Goal: Find specific page/section: Find specific page/section

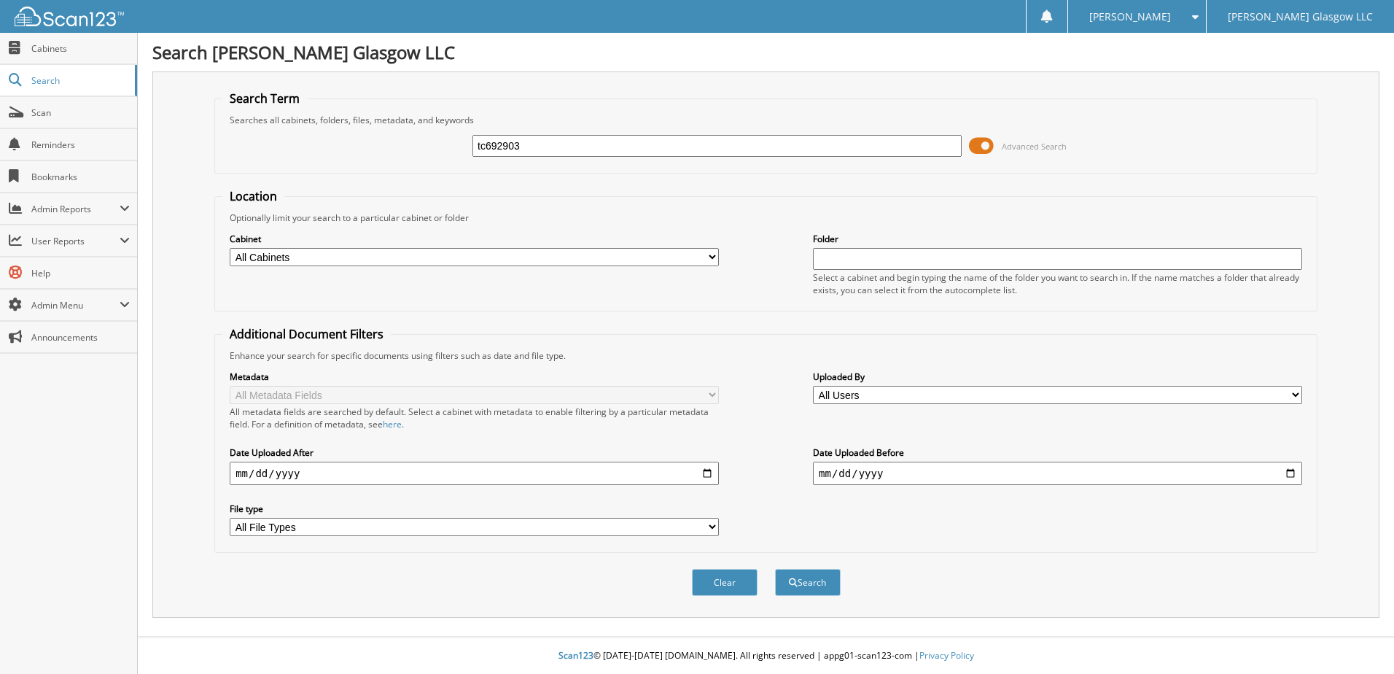
type input "tc692903"
click at [775, 569] on button "Search" at bounding box center [808, 582] width 66 height 27
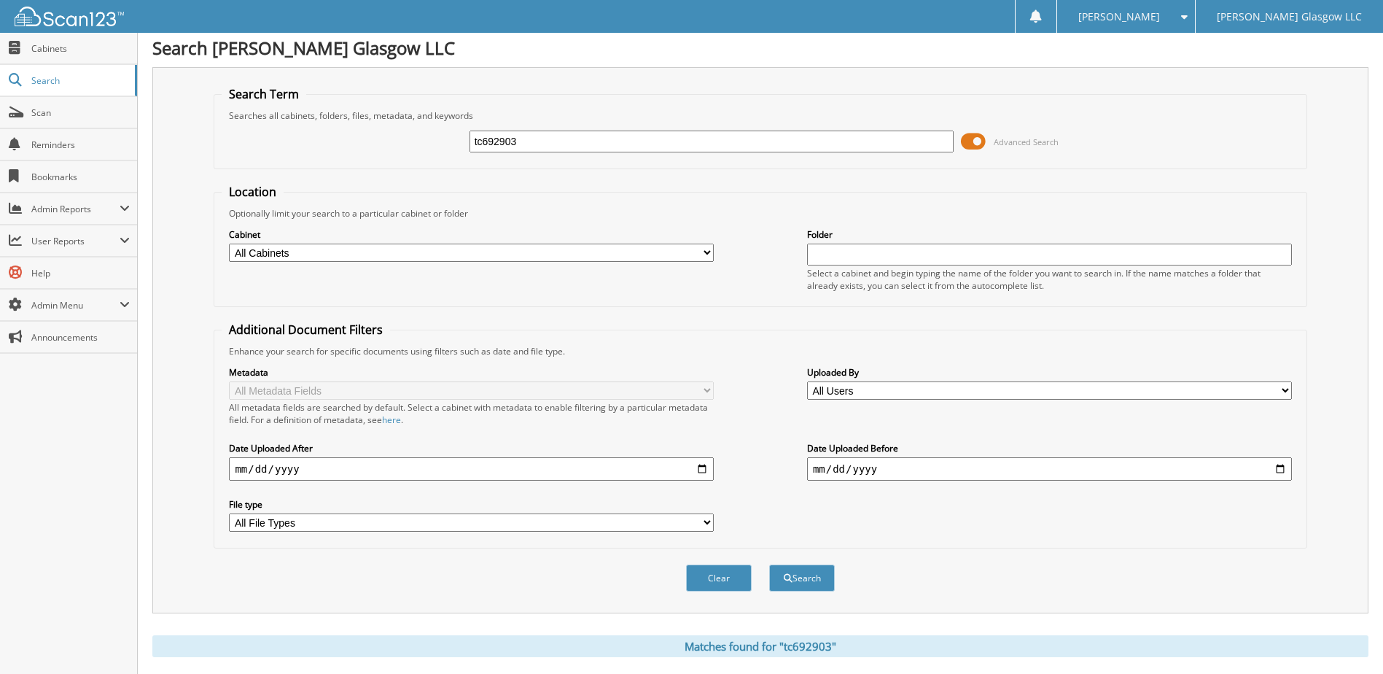
scroll to position [141, 0]
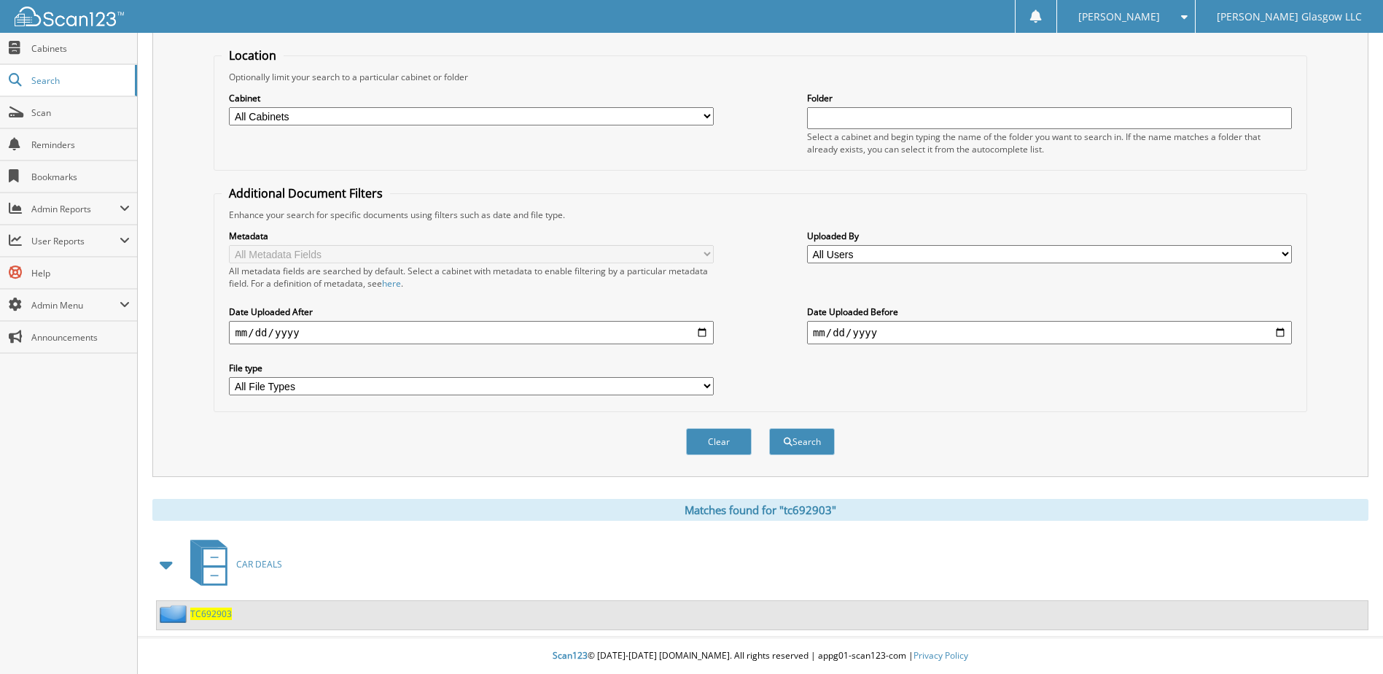
click at [207, 609] on span "TC692903" at bounding box center [211, 613] width 42 height 12
